Goal: Information Seeking & Learning: Learn about a topic

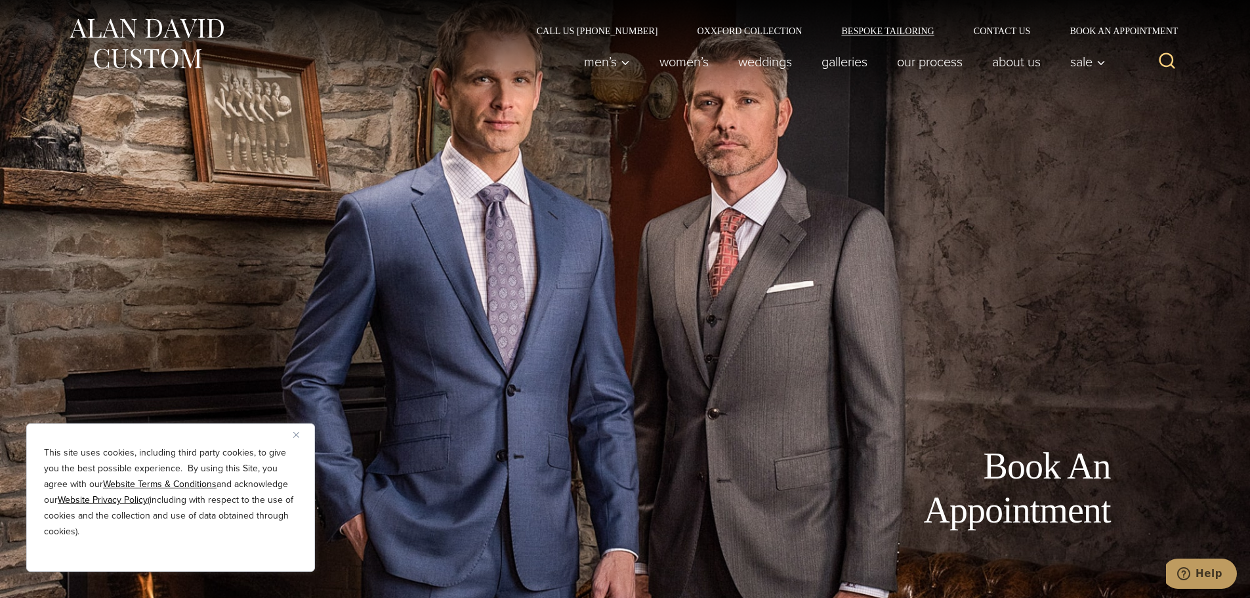
click at [885, 30] on link "Bespoke Tailoring" at bounding box center [888, 30] width 132 height 9
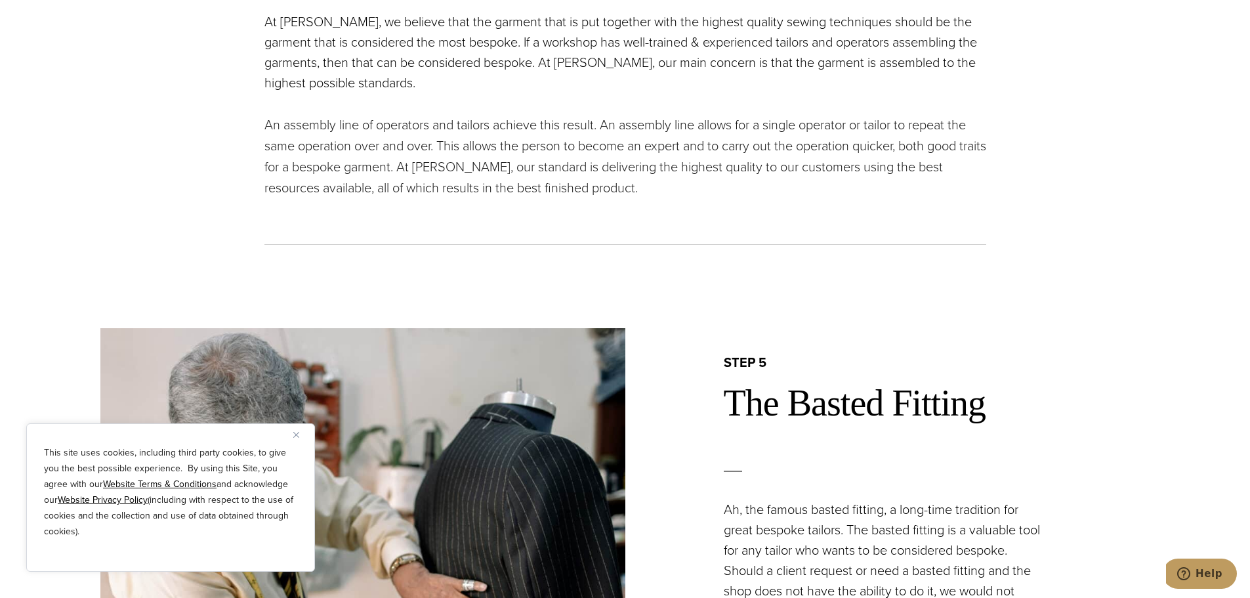
scroll to position [3413, 0]
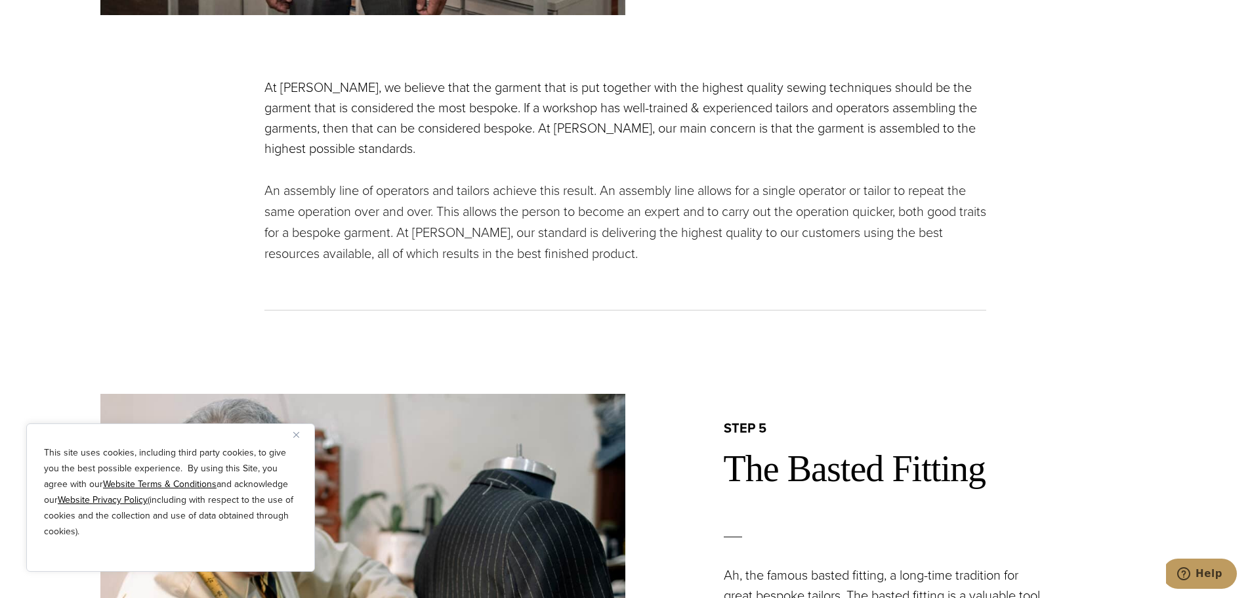
click at [297, 427] on button "Close" at bounding box center [301, 435] width 16 height 16
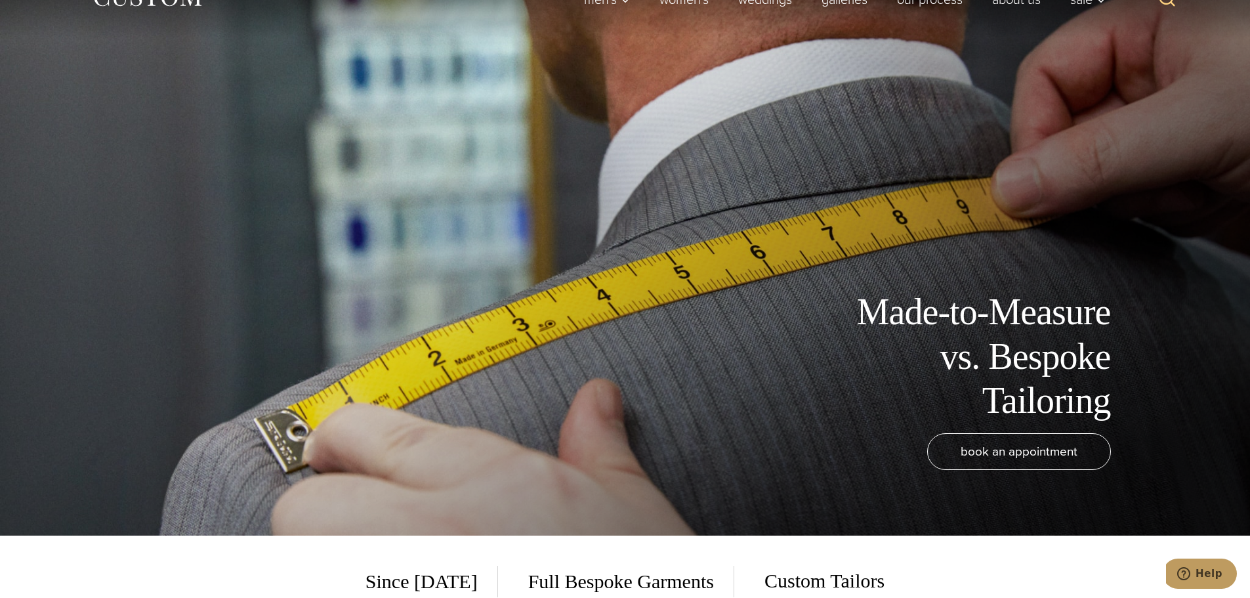
scroll to position [0, 0]
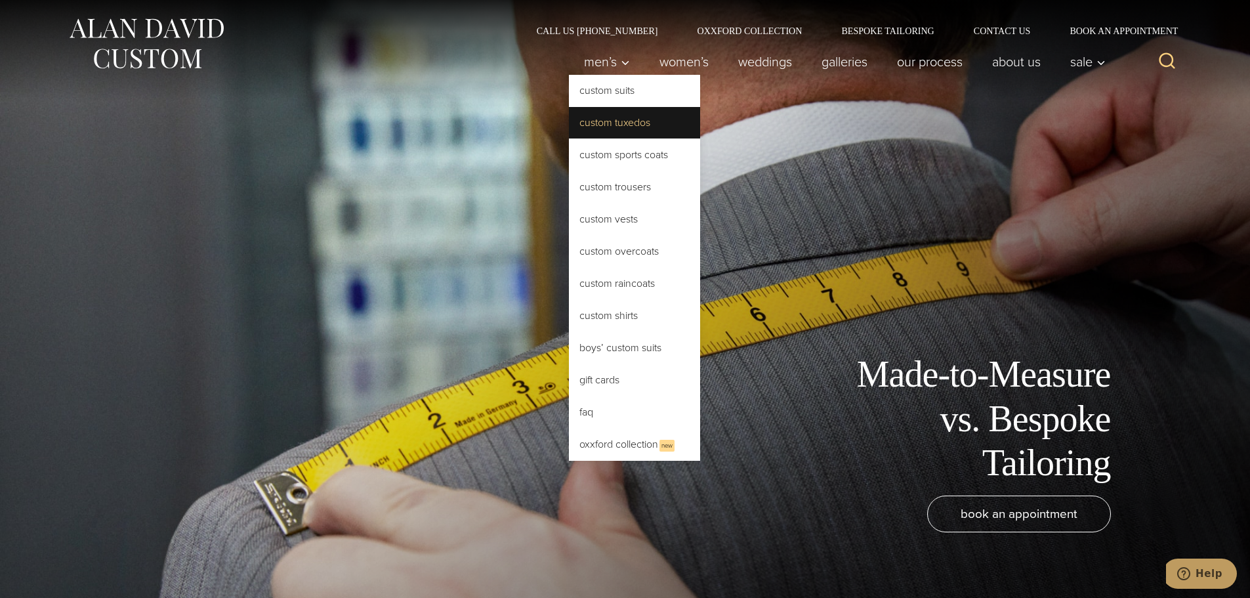
click at [598, 119] on link "Custom Tuxedos" at bounding box center [634, 123] width 131 height 32
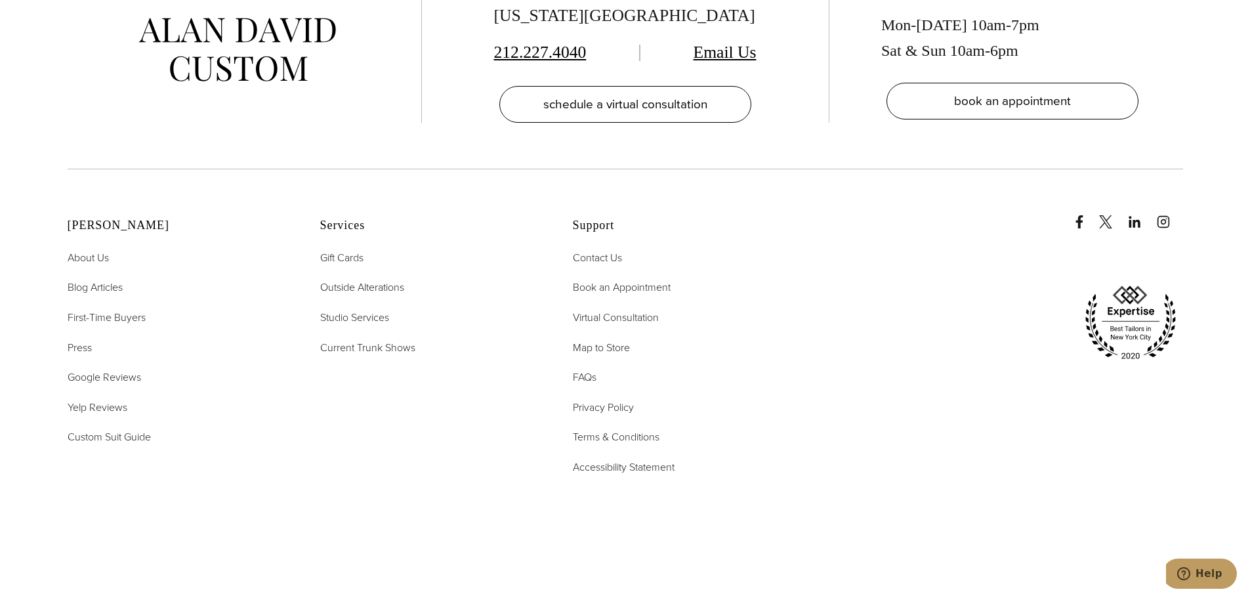
scroll to position [8728, 0]
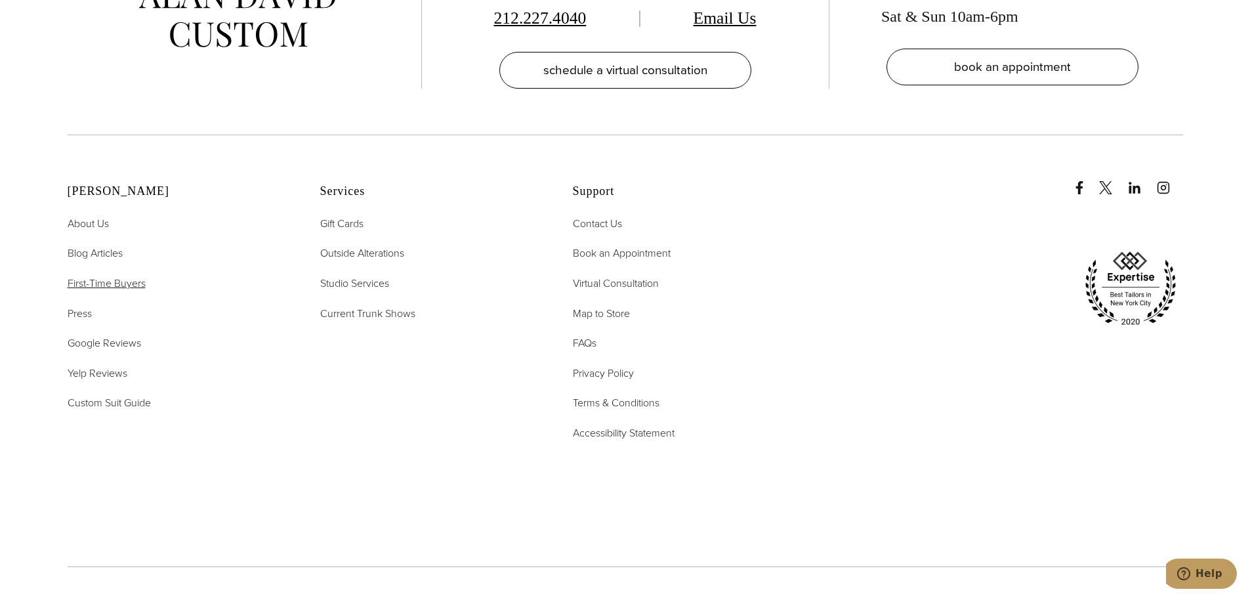
click at [106, 276] on span "First-Time Buyers" at bounding box center [107, 283] width 78 height 15
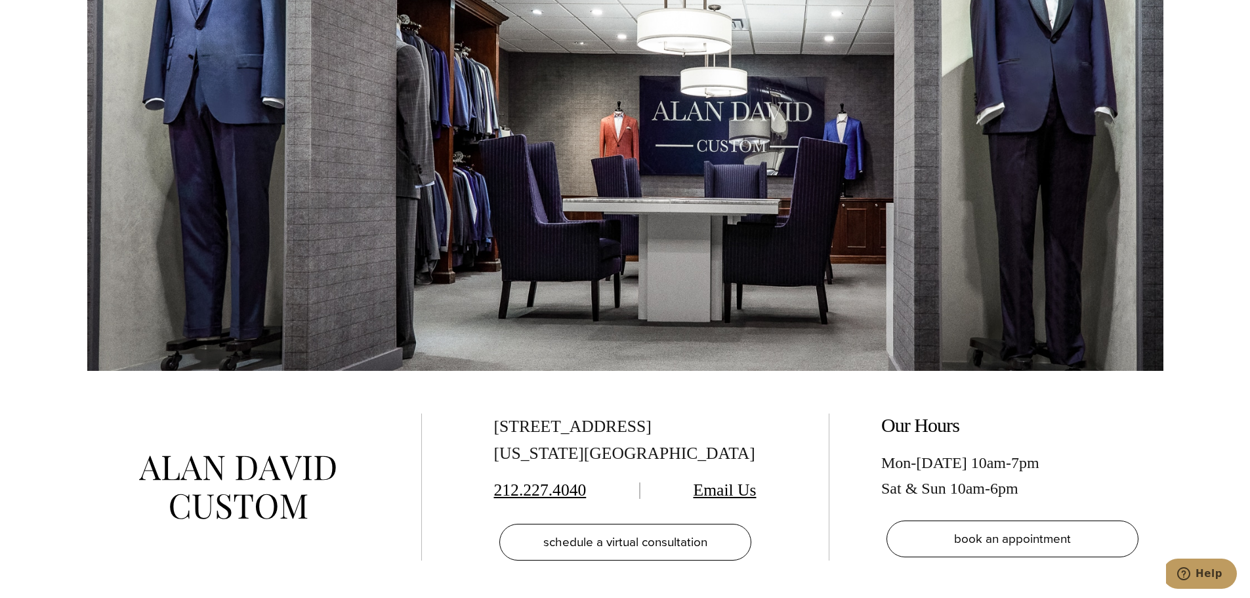
scroll to position [2756, 0]
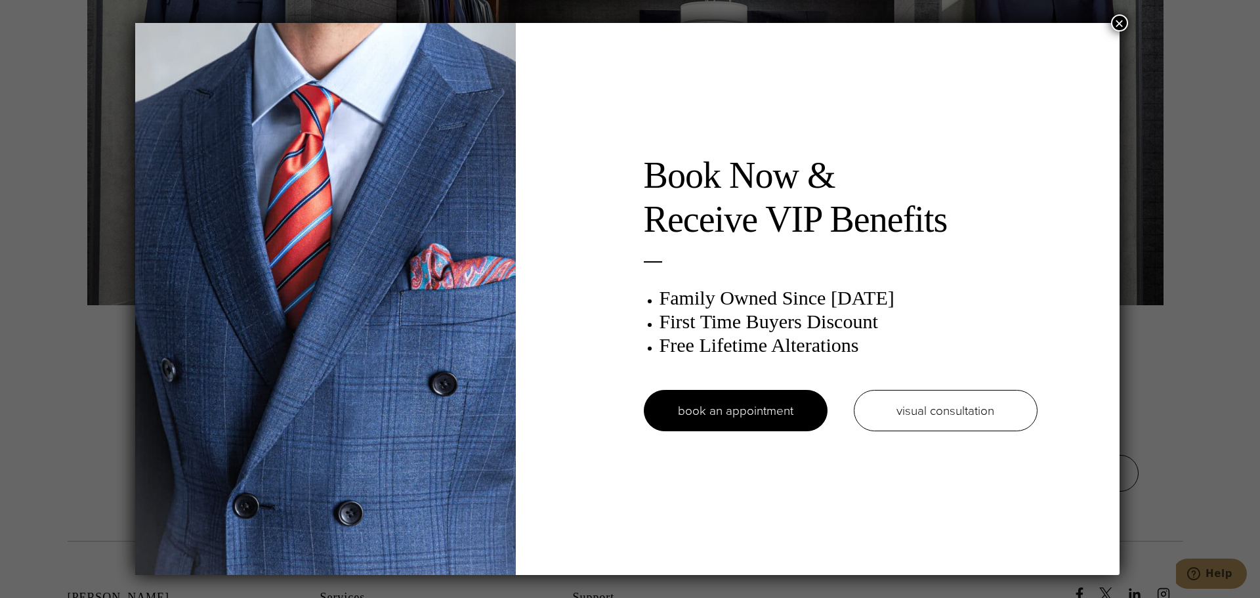
click at [1122, 24] on button "×" at bounding box center [1119, 22] width 17 height 17
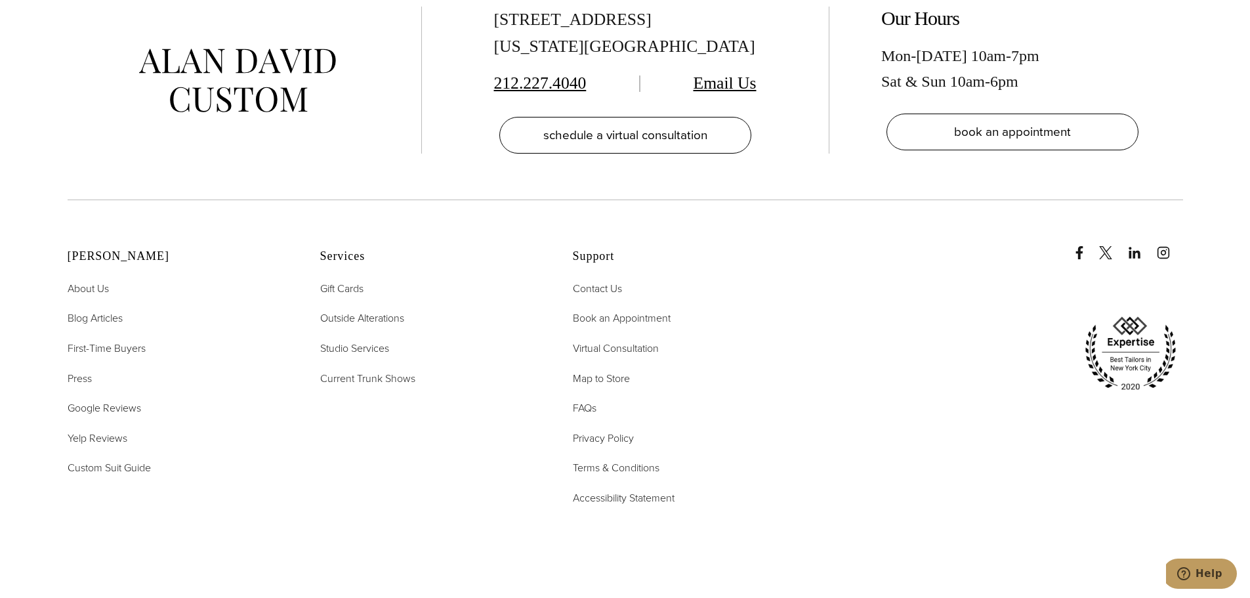
scroll to position [3084, 0]
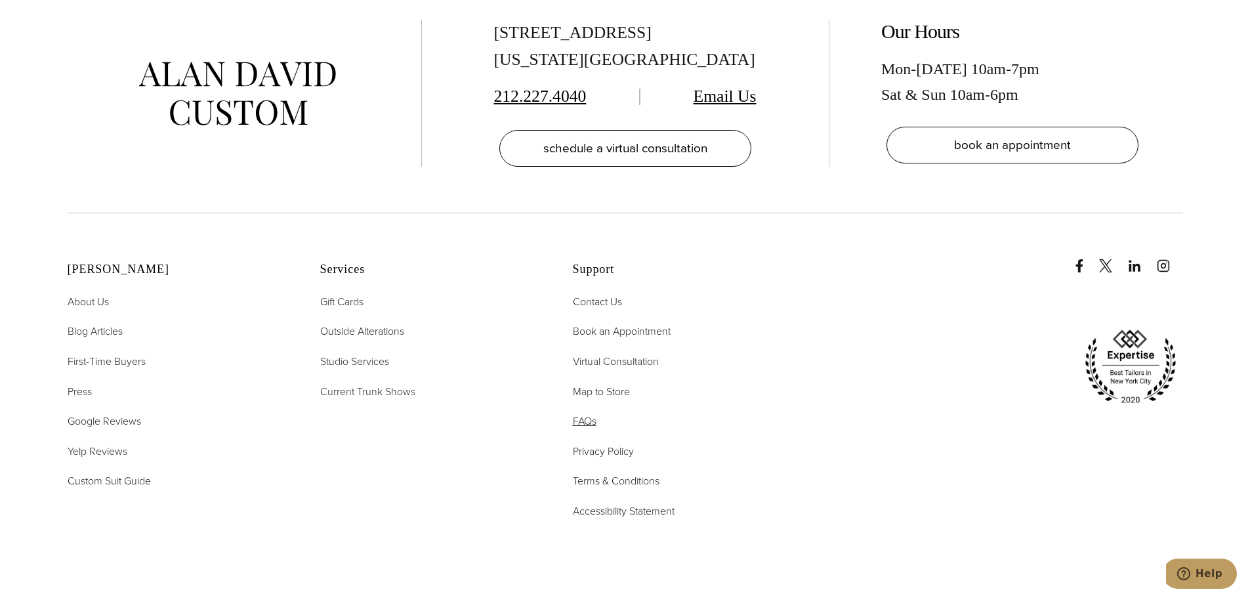
click at [587, 413] on span "FAQs" at bounding box center [585, 420] width 24 height 15
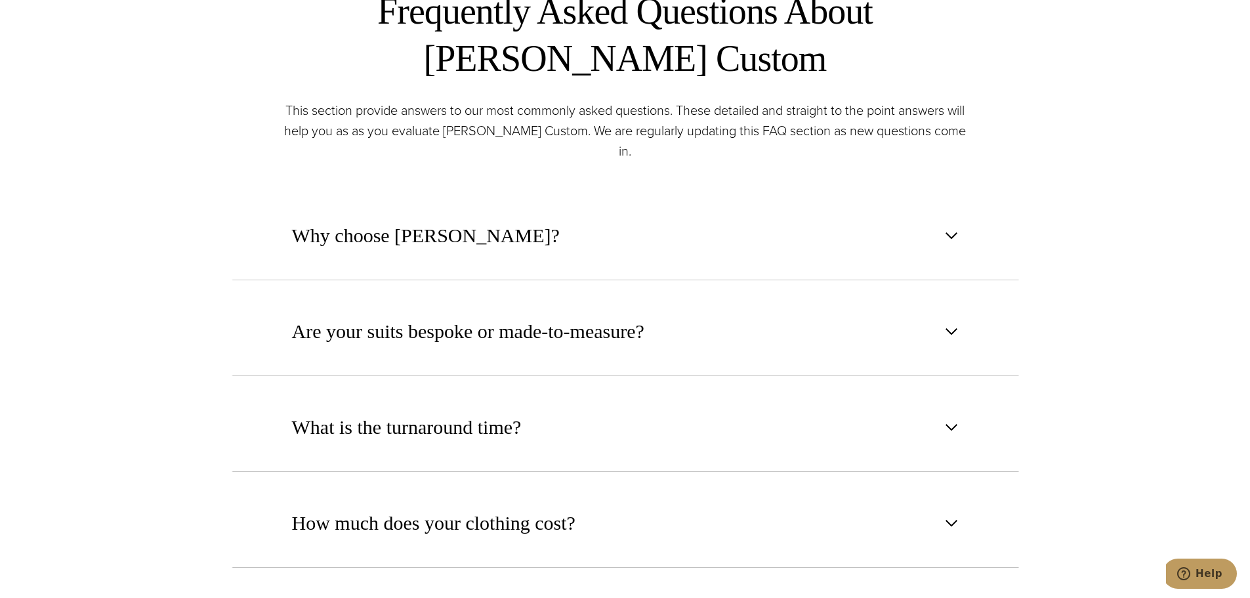
scroll to position [722, 0]
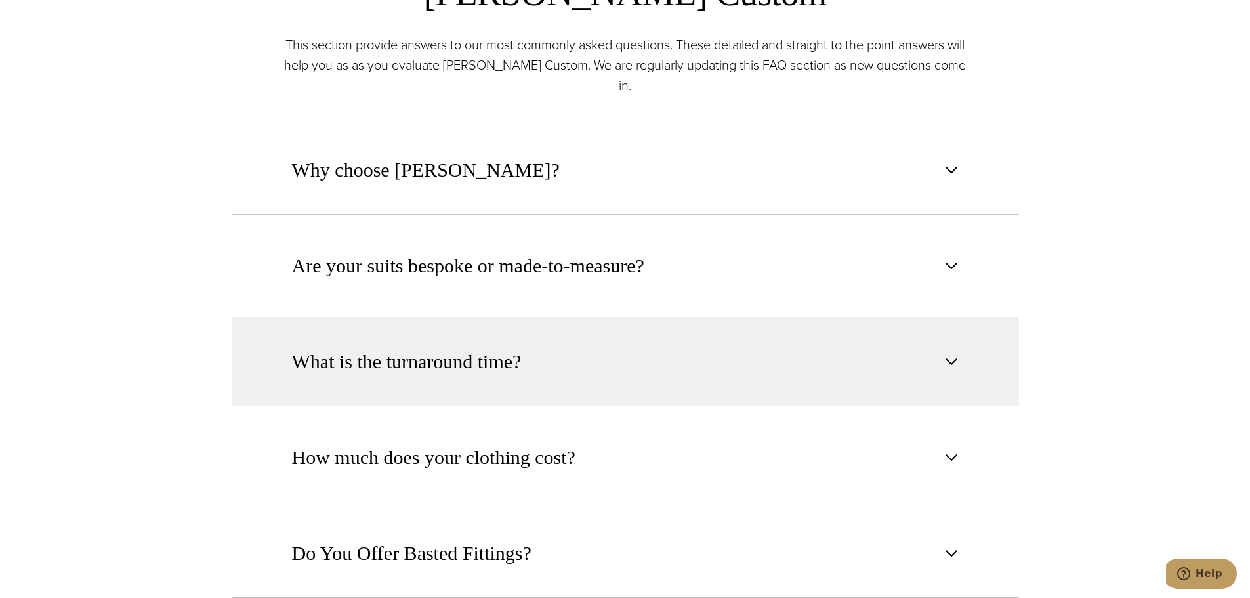
click at [581, 347] on button "What is the turnaround time?" at bounding box center [626, 361] width 788 height 89
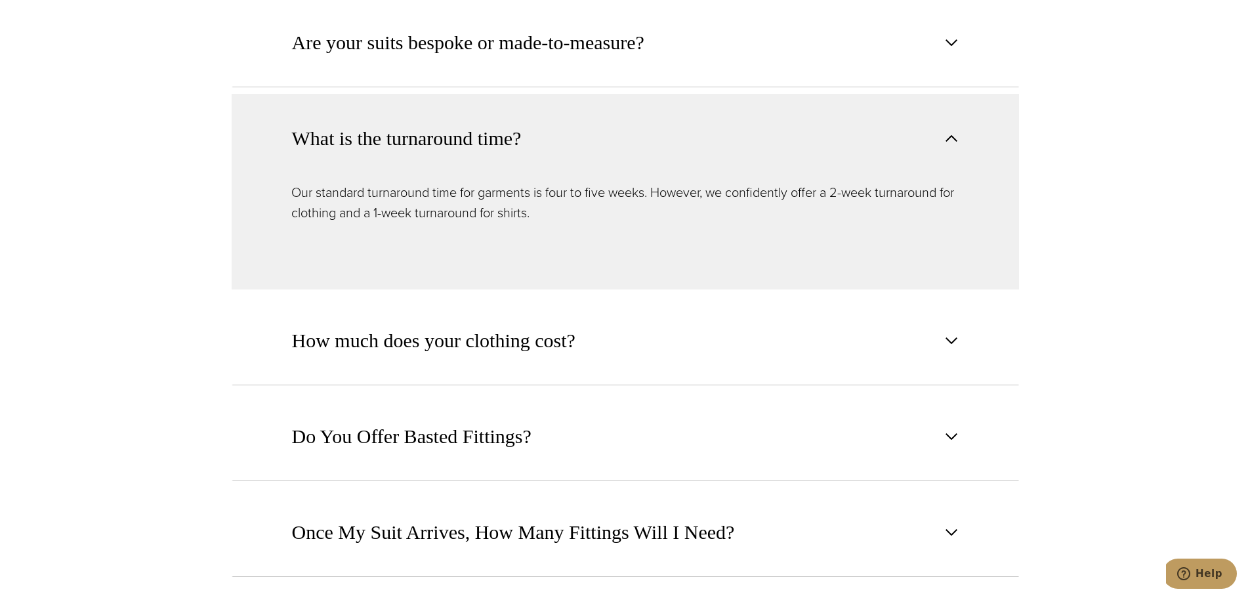
scroll to position [984, 0]
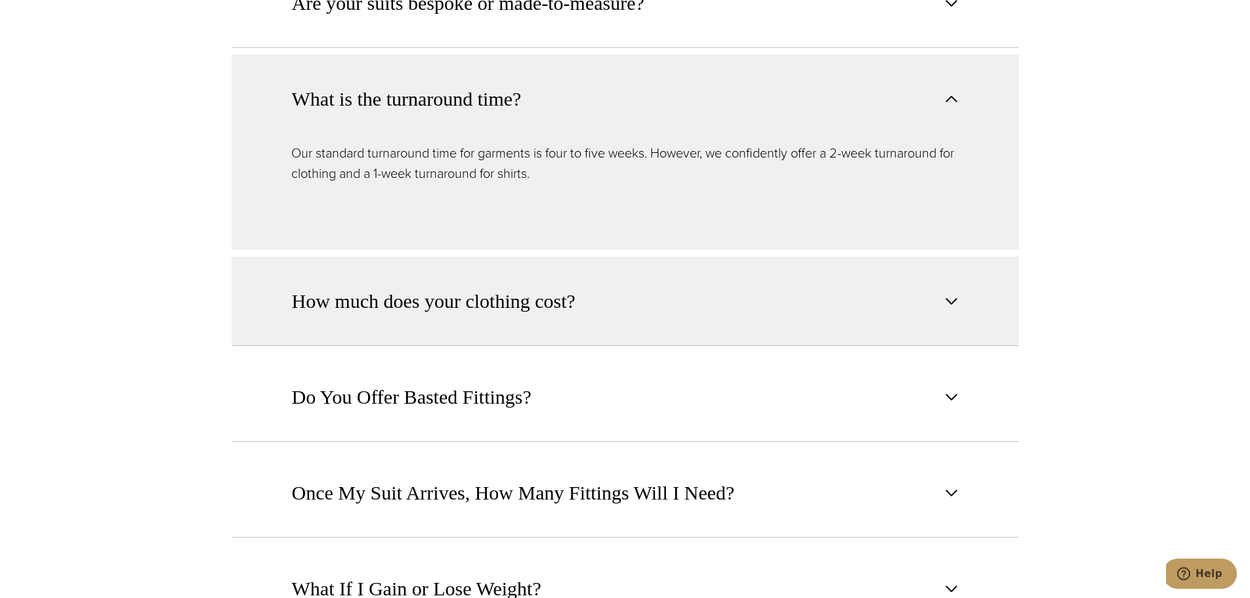
click at [561, 293] on span "How much does your clothing cost?" at bounding box center [434, 301] width 284 height 29
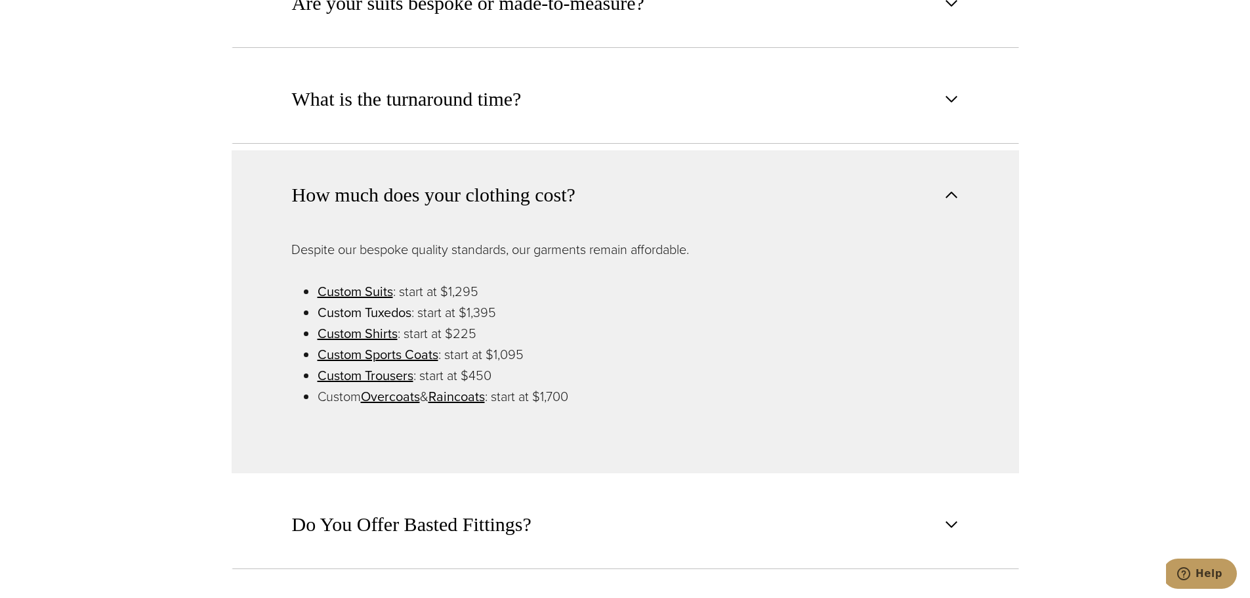
click at [366, 303] on link "Custom Tuxedos" at bounding box center [365, 313] width 94 height 20
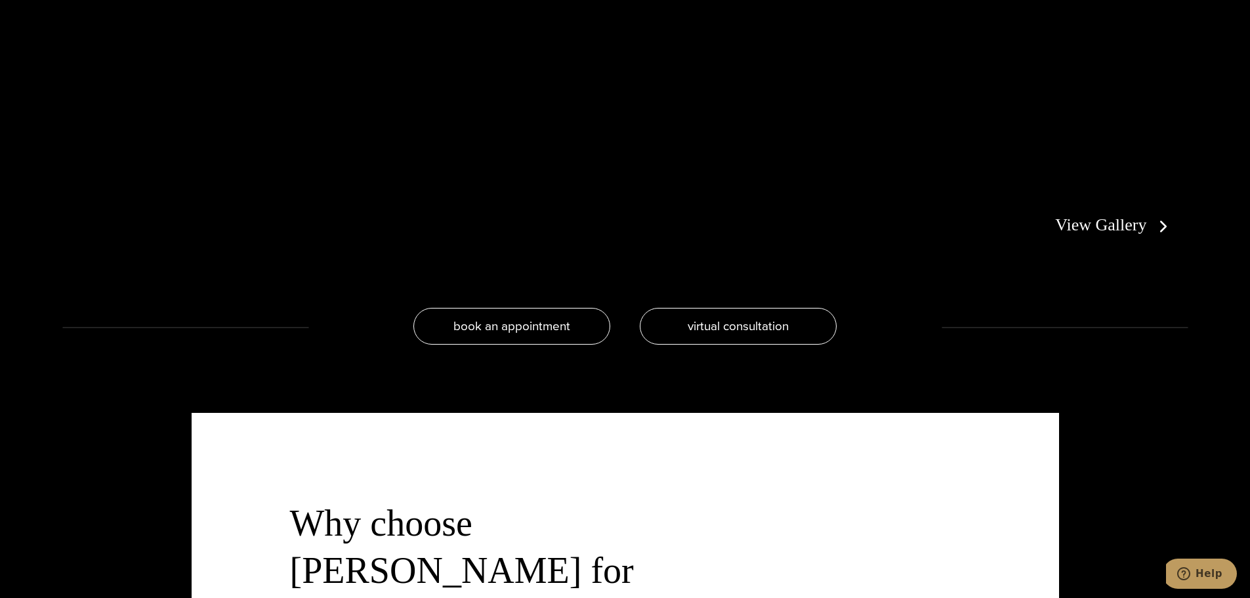
scroll to position [3150, 0]
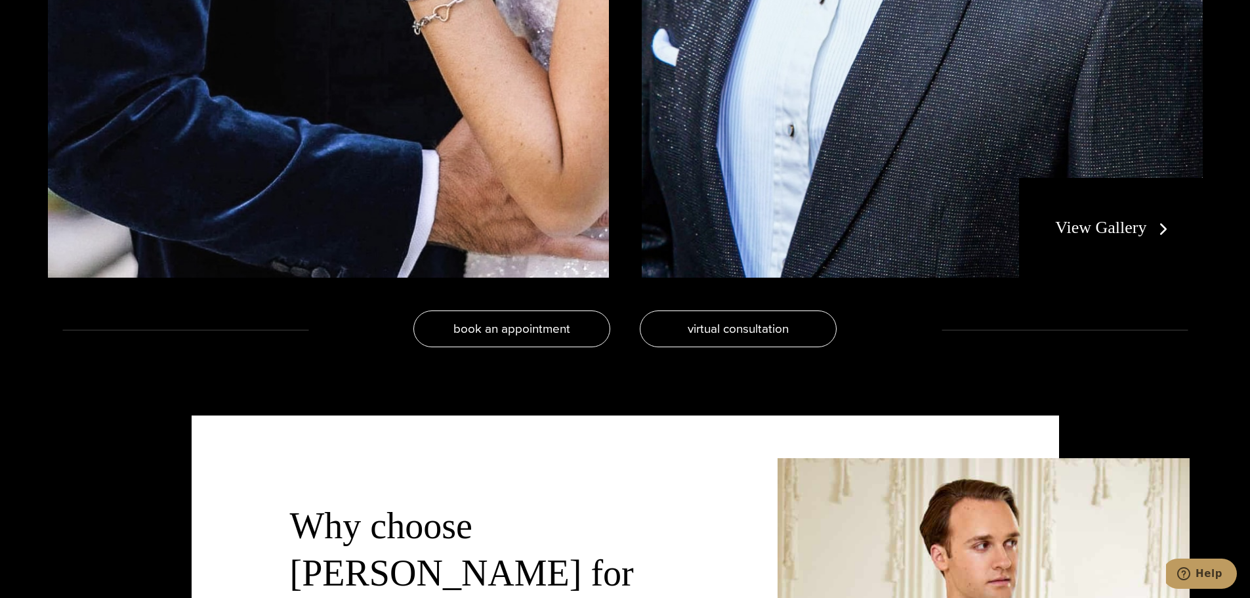
click at [1177, 274] on div "View Gallery" at bounding box center [1110, 228] width 183 height 100
click at [1139, 236] on div "View Gallery" at bounding box center [1110, 228] width 183 height 100
click at [1132, 228] on link "View Gallery" at bounding box center [1113, 227] width 117 height 19
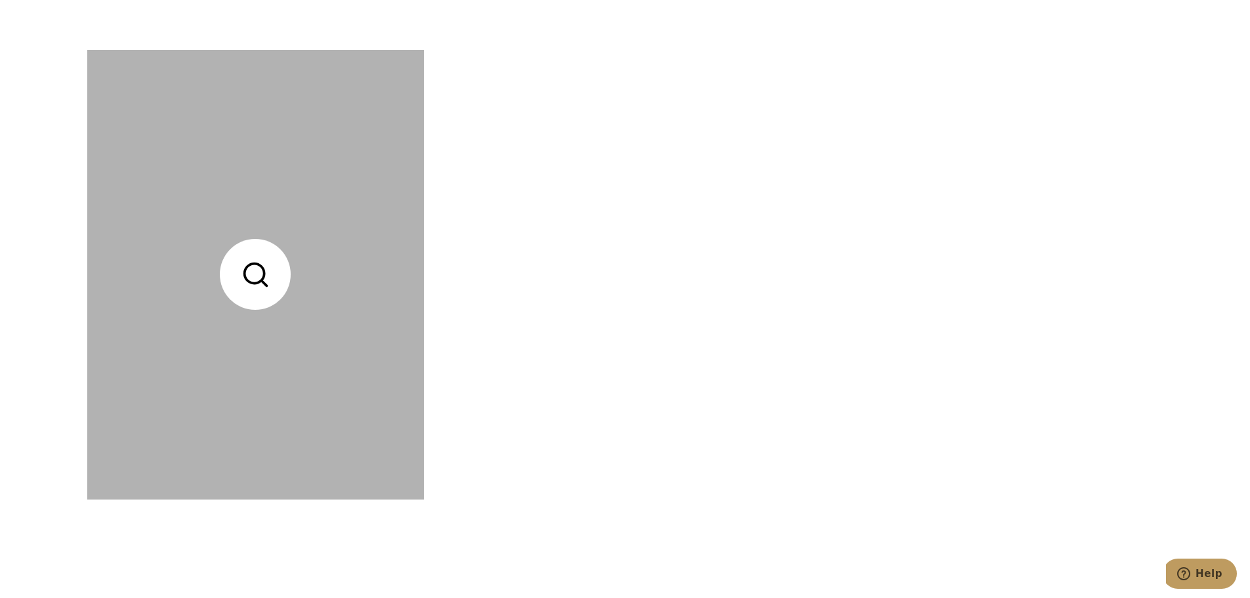
scroll to position [4528, 0]
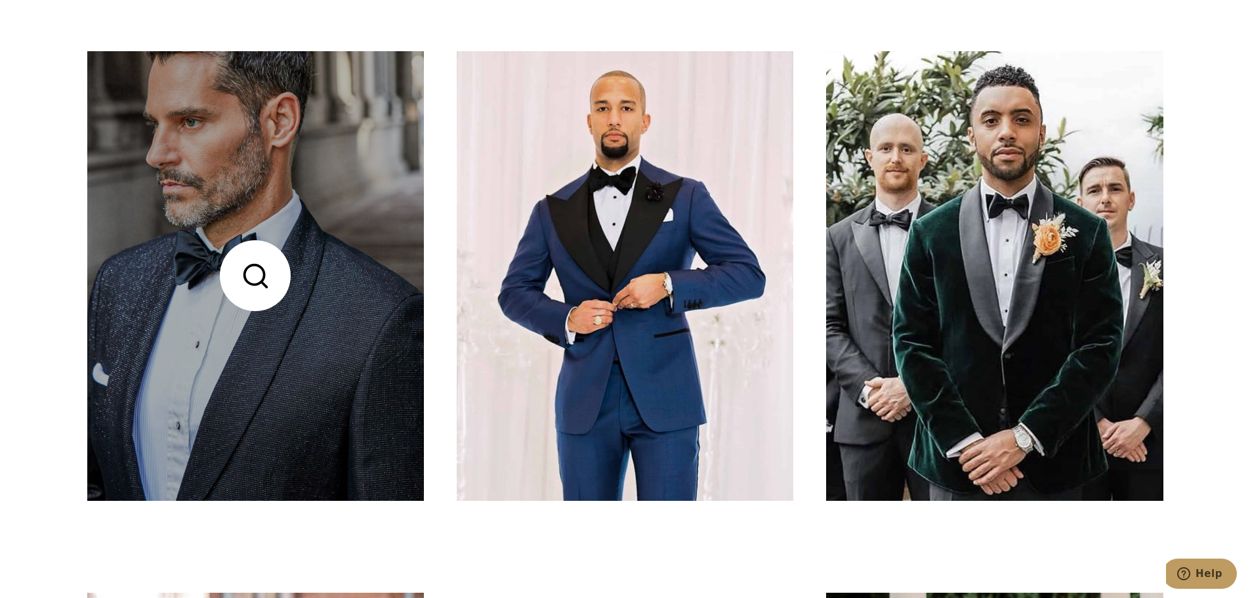
click at [261, 314] on link at bounding box center [255, 275] width 337 height 449
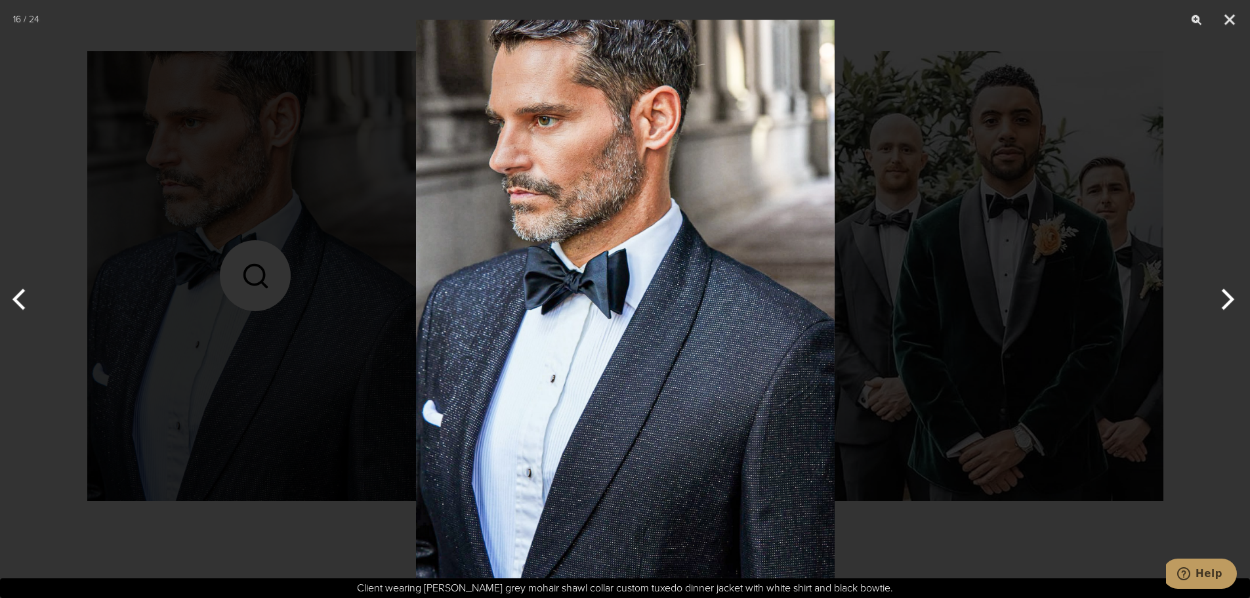
click at [892, 323] on div at bounding box center [625, 299] width 1250 height 598
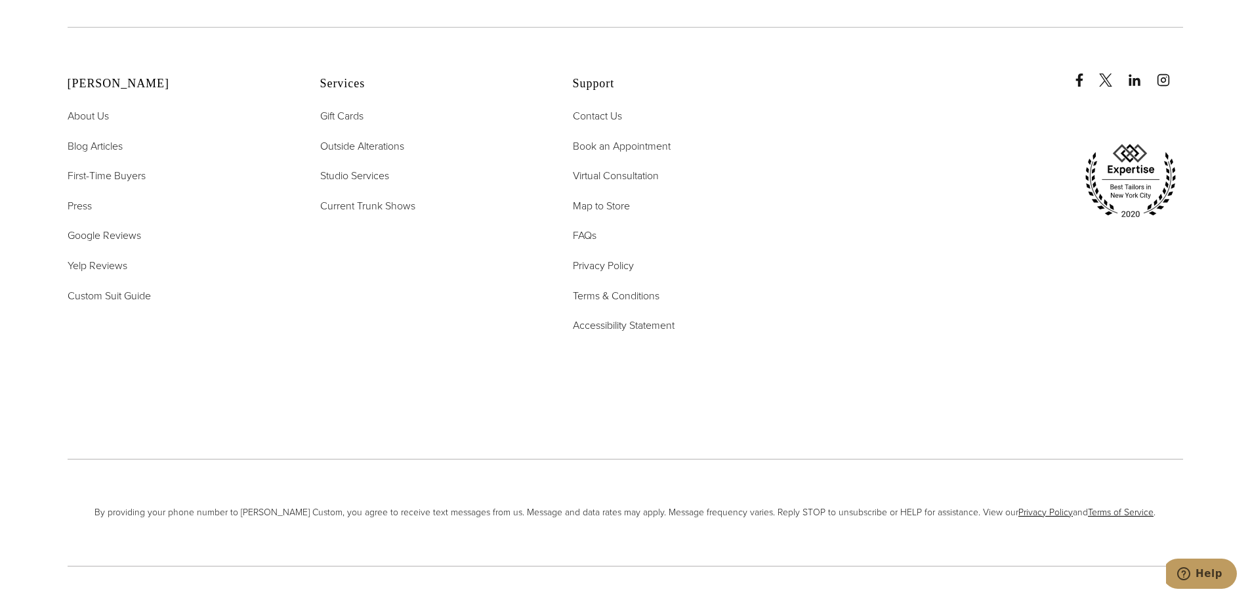
scroll to position [7678, 0]
